Goal: Information Seeking & Learning: Learn about a topic

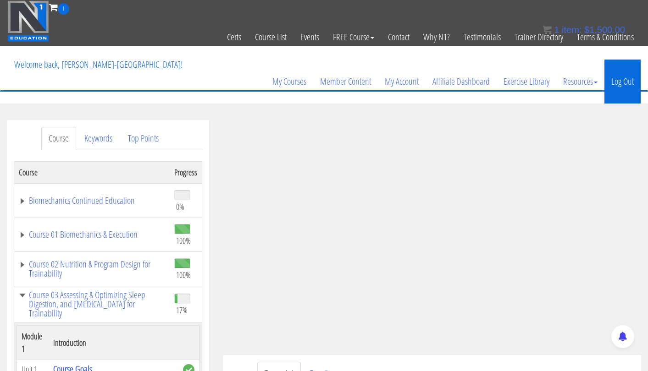
scroll to position [1125, 0]
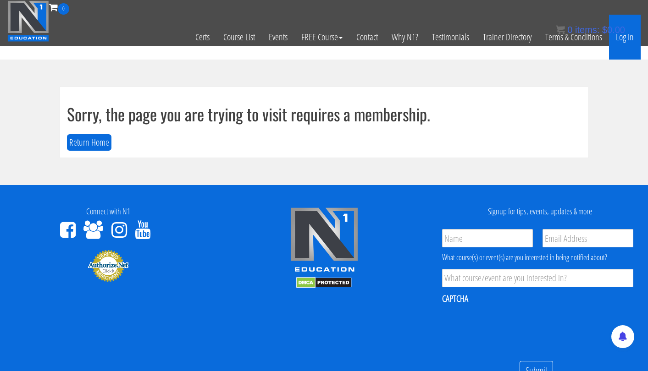
click at [626, 39] on link "Log In" at bounding box center [625, 37] width 32 height 45
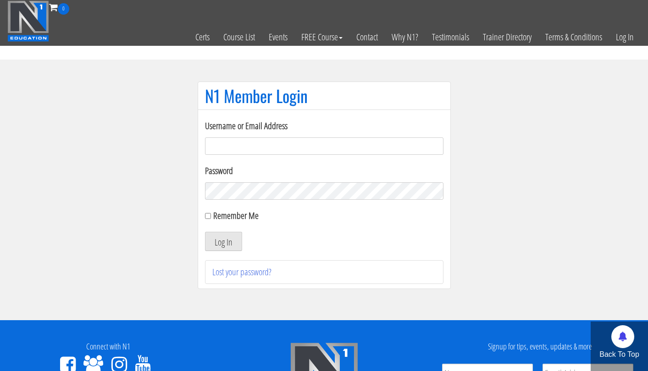
type input "tpweimar@me.com"
click at [223, 242] on button "Log In" at bounding box center [223, 241] width 37 height 19
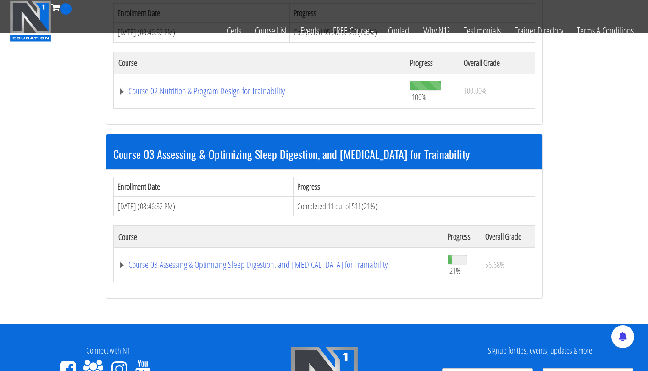
scroll to position [511, 0]
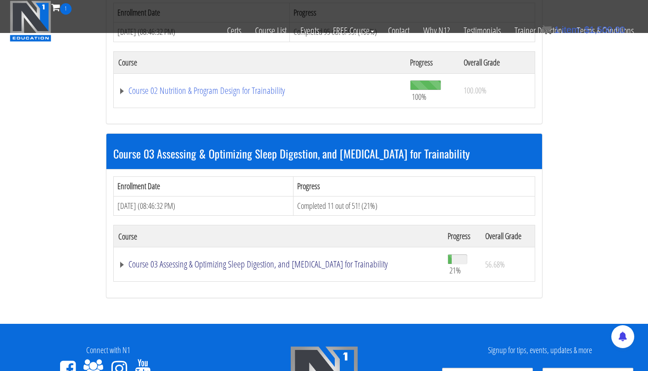
click at [355, 261] on link "Course 03 Assessing & Optimizing Sleep Digestion, and Stress Management for Tra…" at bounding box center [278, 264] width 320 height 9
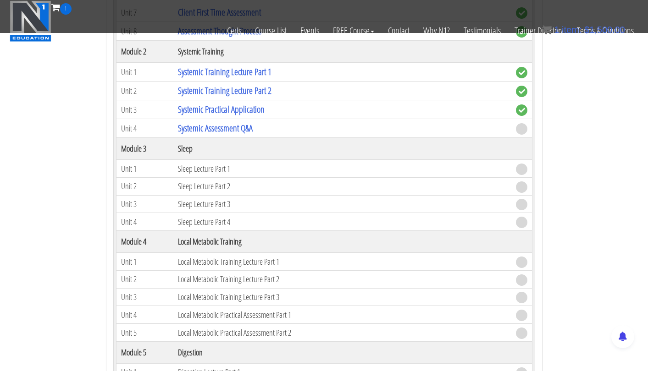
scroll to position [919, 0]
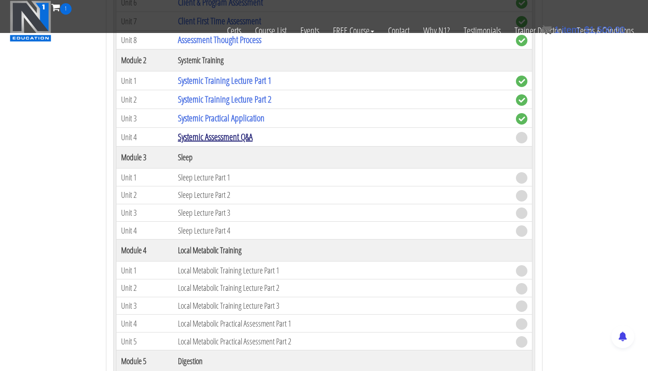
click at [229, 135] on link "Systemic Assessment Q&A" at bounding box center [215, 137] width 75 height 12
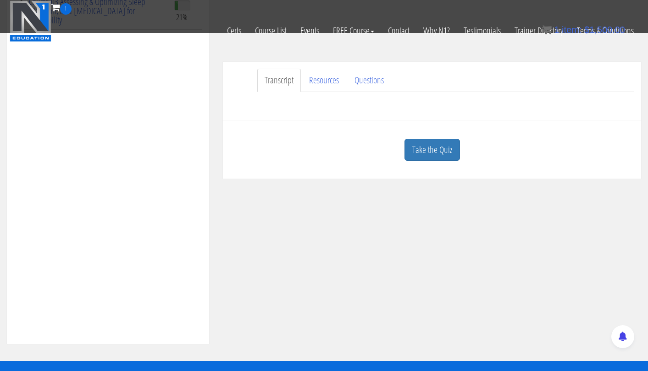
scroll to position [231, 0]
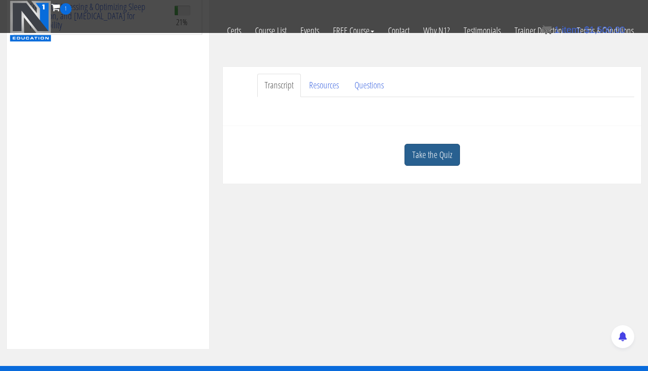
click at [442, 162] on link "Take the Quiz" at bounding box center [431, 155] width 55 height 22
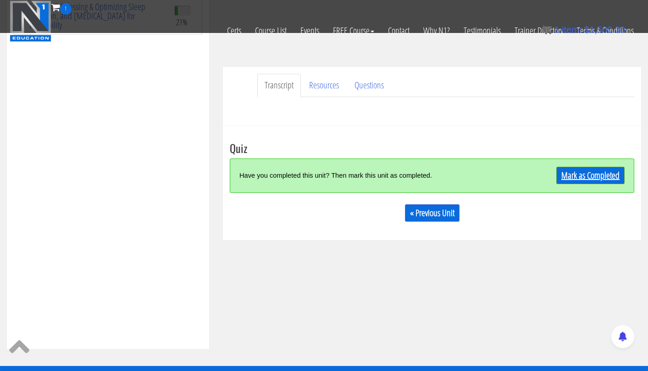
click at [579, 172] on link "Mark as Completed" at bounding box center [590, 175] width 68 height 17
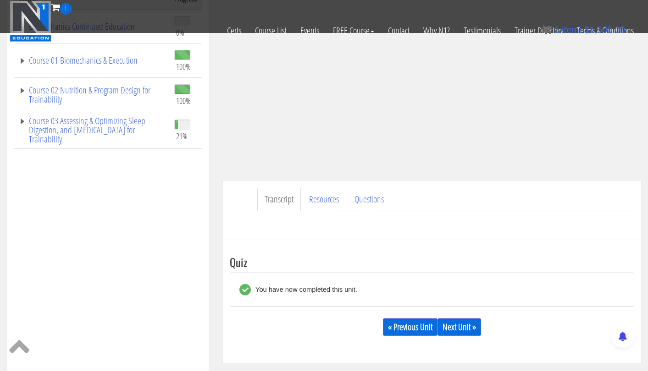
scroll to position [237, 0]
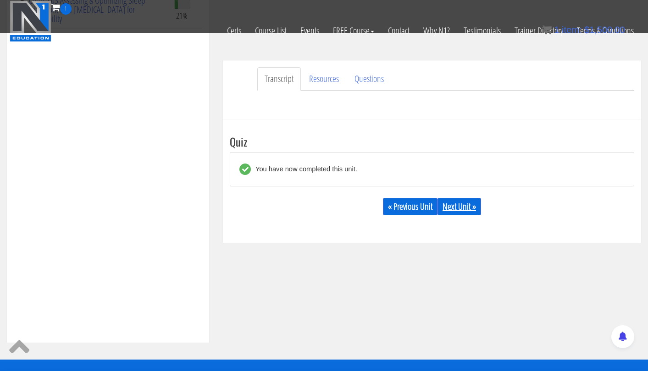
click at [459, 201] on link "Next Unit »" at bounding box center [460, 206] width 44 height 17
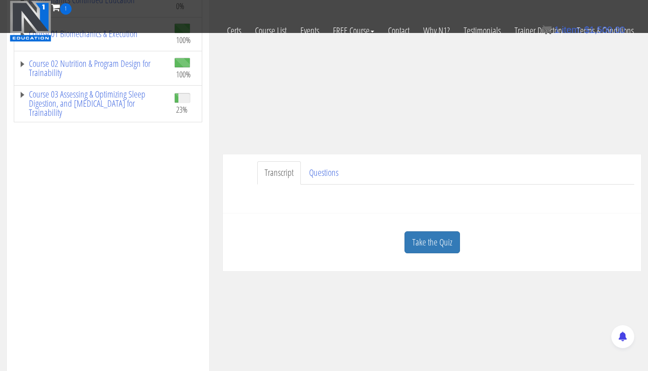
scroll to position [136, 0]
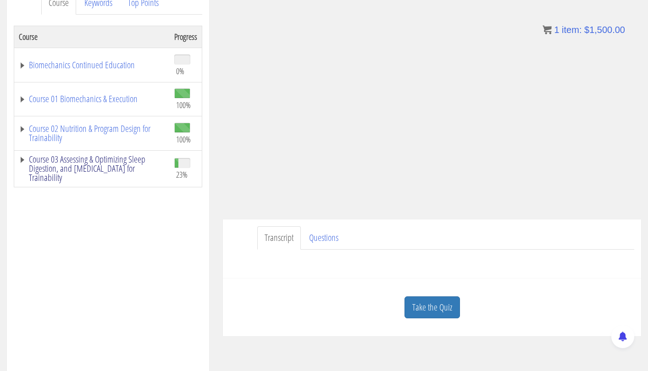
click at [111, 160] on link "Course 03 Assessing & Optimizing Sleep Digestion, and [MEDICAL_DATA] for Traina…" at bounding box center [92, 169] width 146 height 28
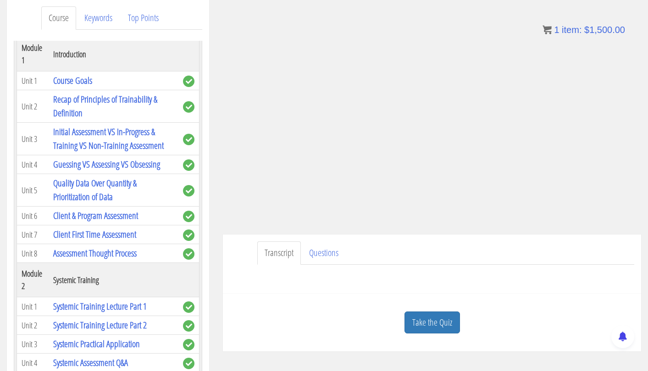
scroll to position [127, 0]
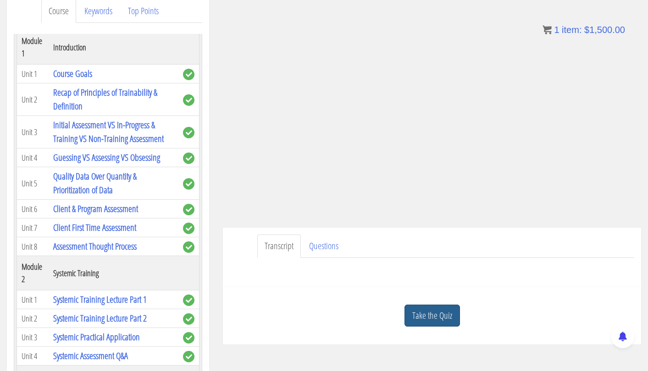
click at [444, 307] on link "Take the Quiz" at bounding box center [431, 316] width 55 height 22
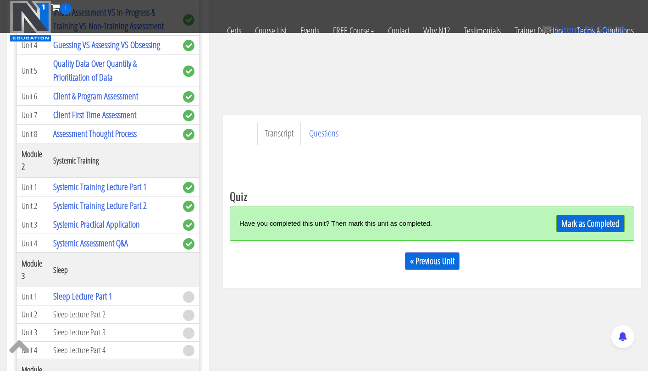
scroll to position [188, 0]
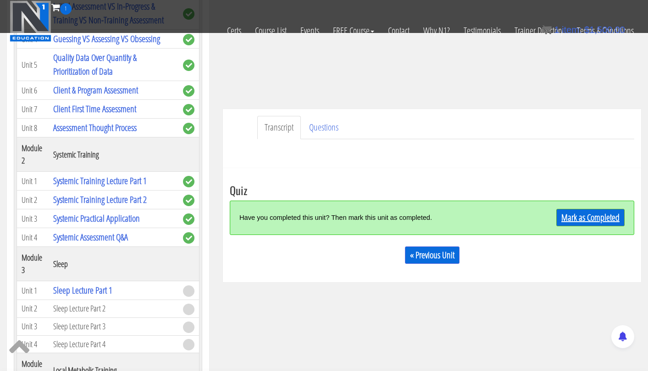
click at [583, 219] on link "Mark as Completed" at bounding box center [590, 217] width 68 height 17
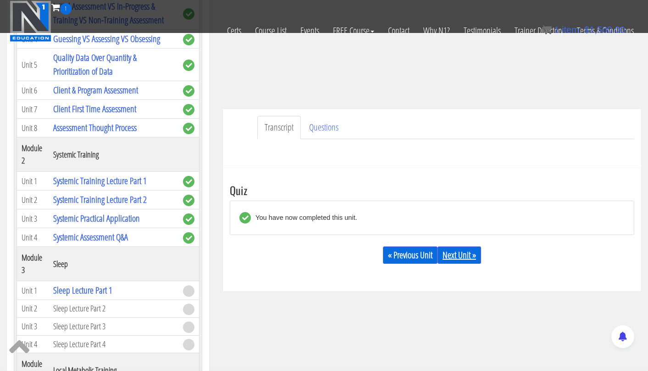
click at [459, 254] on link "Next Unit »" at bounding box center [460, 255] width 44 height 17
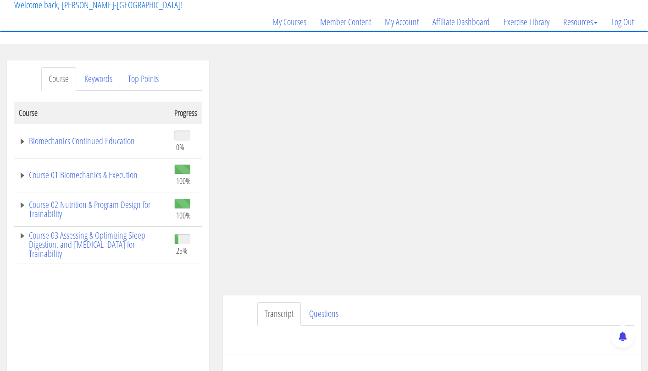
scroll to position [64, 0]
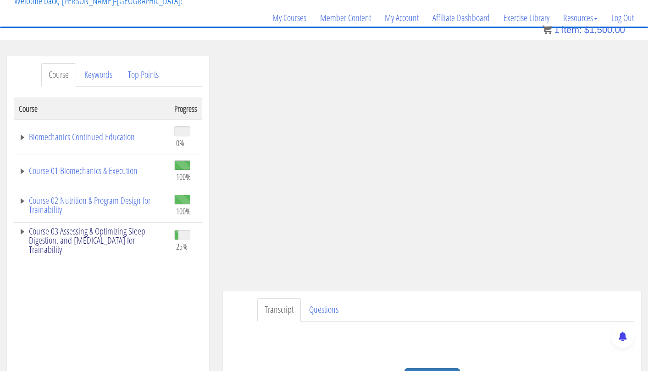
click at [143, 236] on link "Course 03 Assessing & Optimizing Sleep Digestion, and [MEDICAL_DATA] for Traina…" at bounding box center [92, 241] width 146 height 28
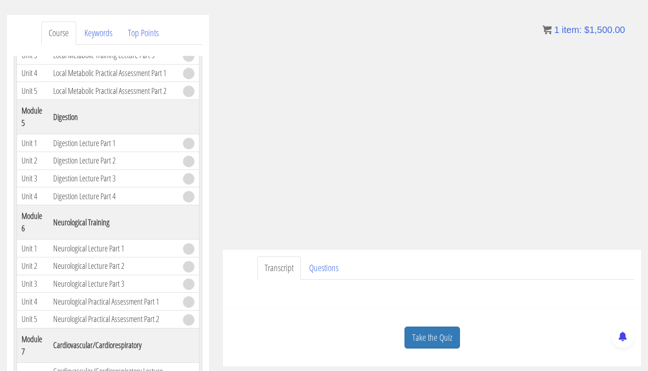
scroll to position [112, 0]
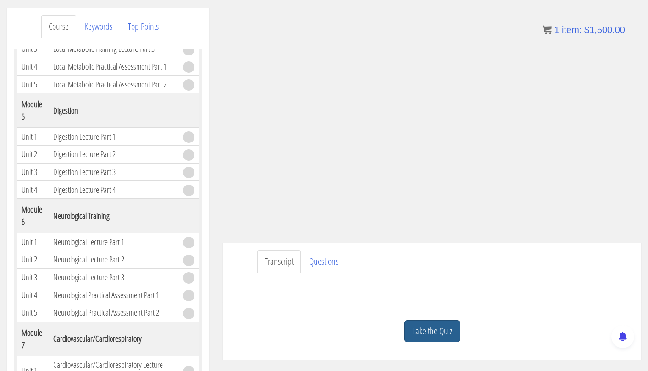
click at [423, 325] on link "Take the Quiz" at bounding box center [431, 332] width 55 height 22
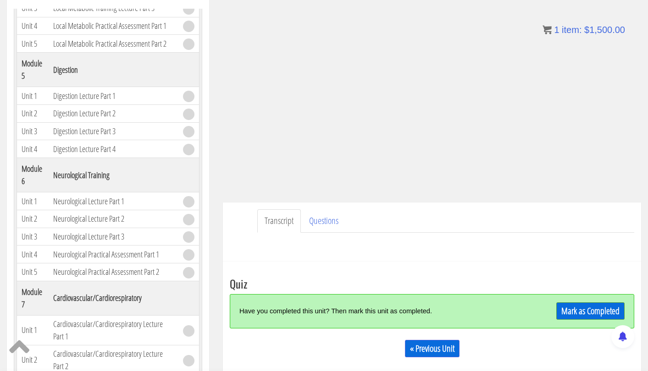
scroll to position [157, 0]
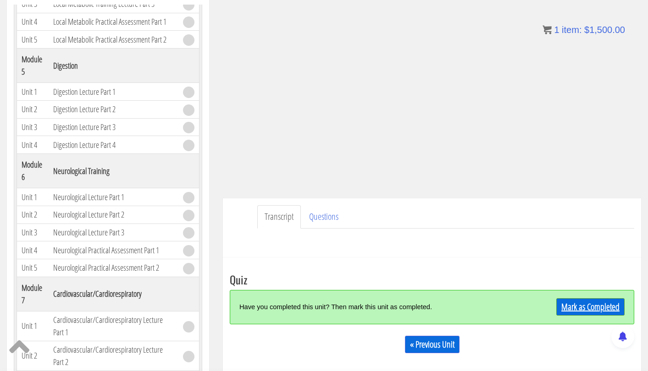
click at [575, 306] on link "Mark as Completed" at bounding box center [590, 307] width 68 height 17
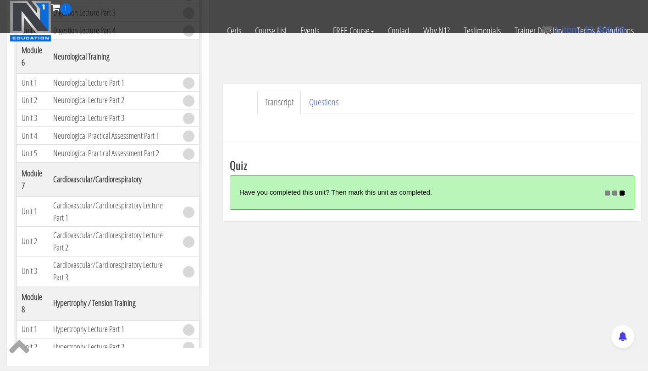
scroll to position [215, 0]
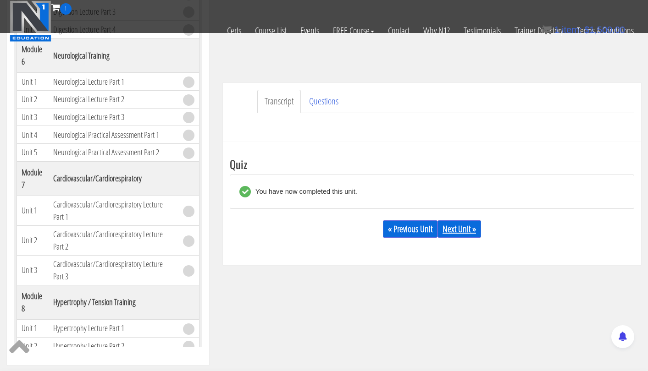
click at [460, 228] on link "Next Unit »" at bounding box center [460, 229] width 44 height 17
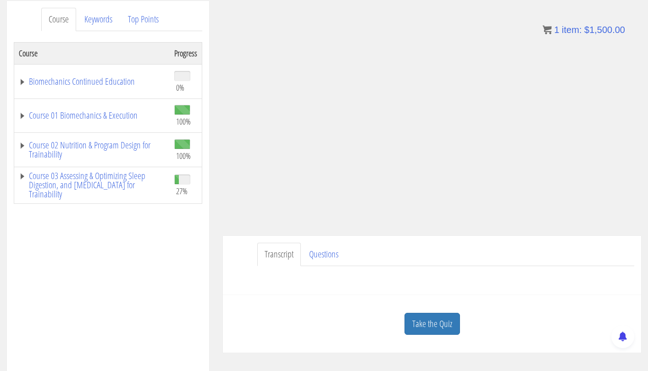
scroll to position [131, 0]
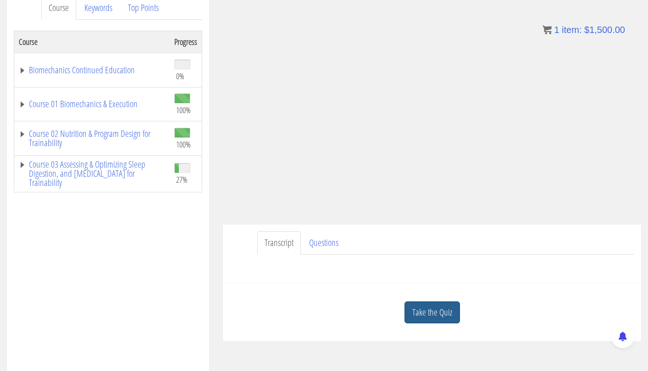
click at [431, 318] on link "Take the Quiz" at bounding box center [431, 313] width 55 height 22
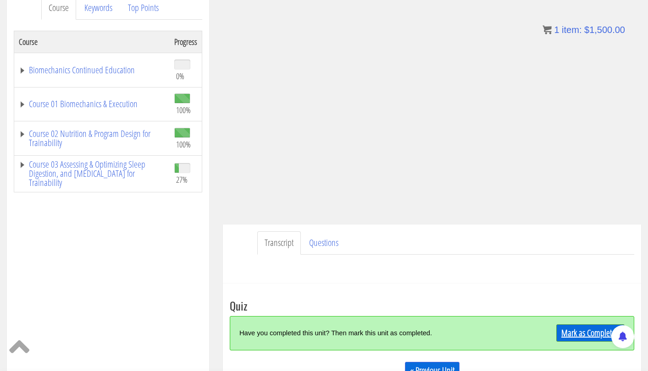
click at [590, 334] on link "Mark as Completed" at bounding box center [590, 333] width 68 height 17
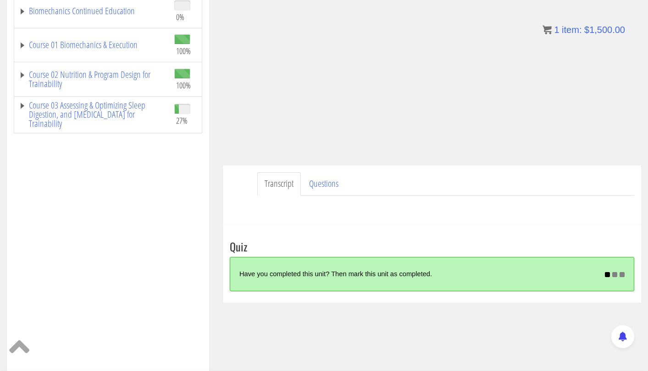
scroll to position [93, 0]
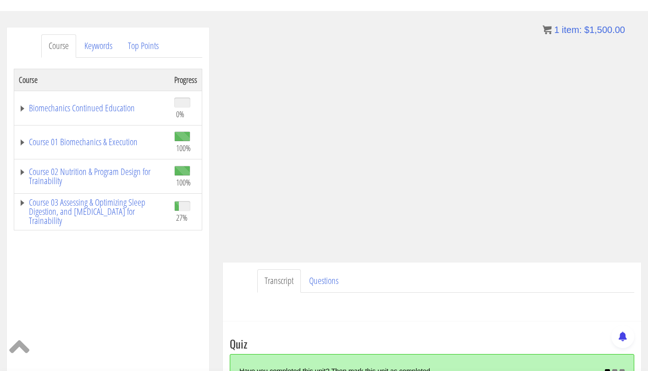
click at [604, 362] on div "Mark as Completed" at bounding box center [607, 372] width 36 height 20
